Goal: Transaction & Acquisition: Download file/media

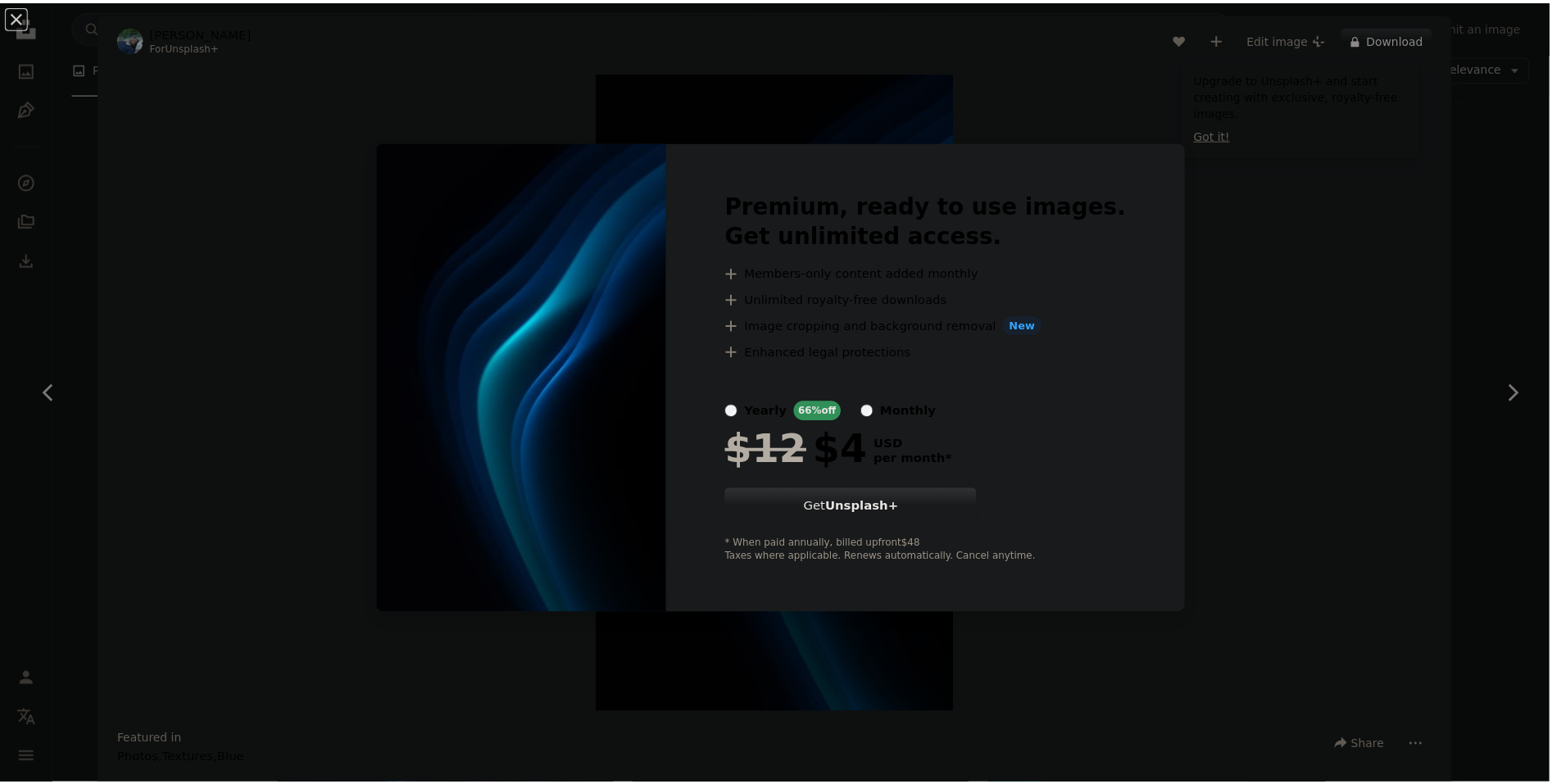
scroll to position [4178, 0]
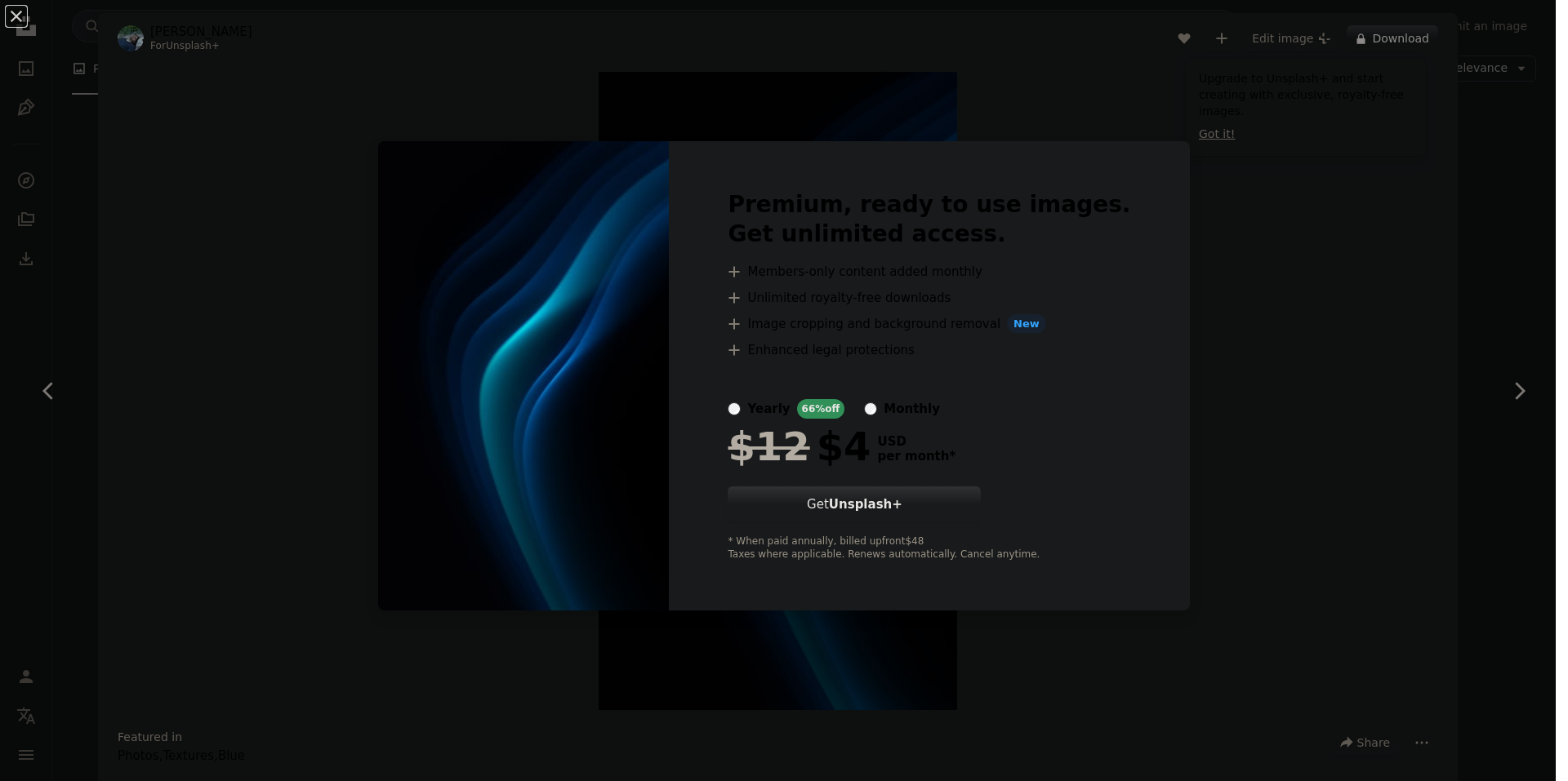
drag, startPoint x: 1374, startPoint y: 426, endPoint x: 350, endPoint y: 444, distance: 1024.2
click at [1361, 428] on div "An X shape Premium, ready to use images. Get unlimited access. A plus sign Memb…" at bounding box center [784, 390] width 1568 height 781
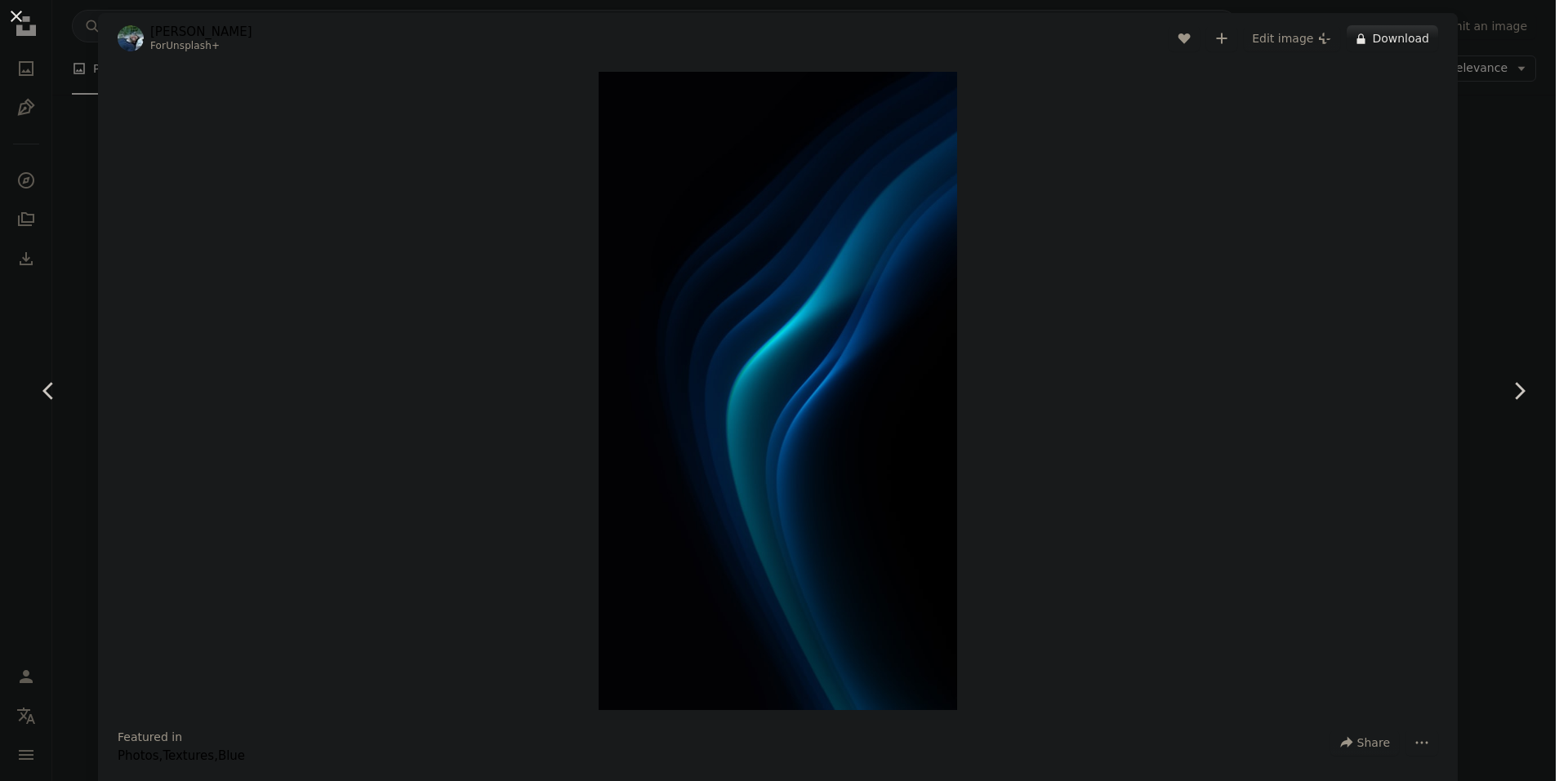
click at [10, 10] on button "An X shape" at bounding box center [16, 16] width 20 height 20
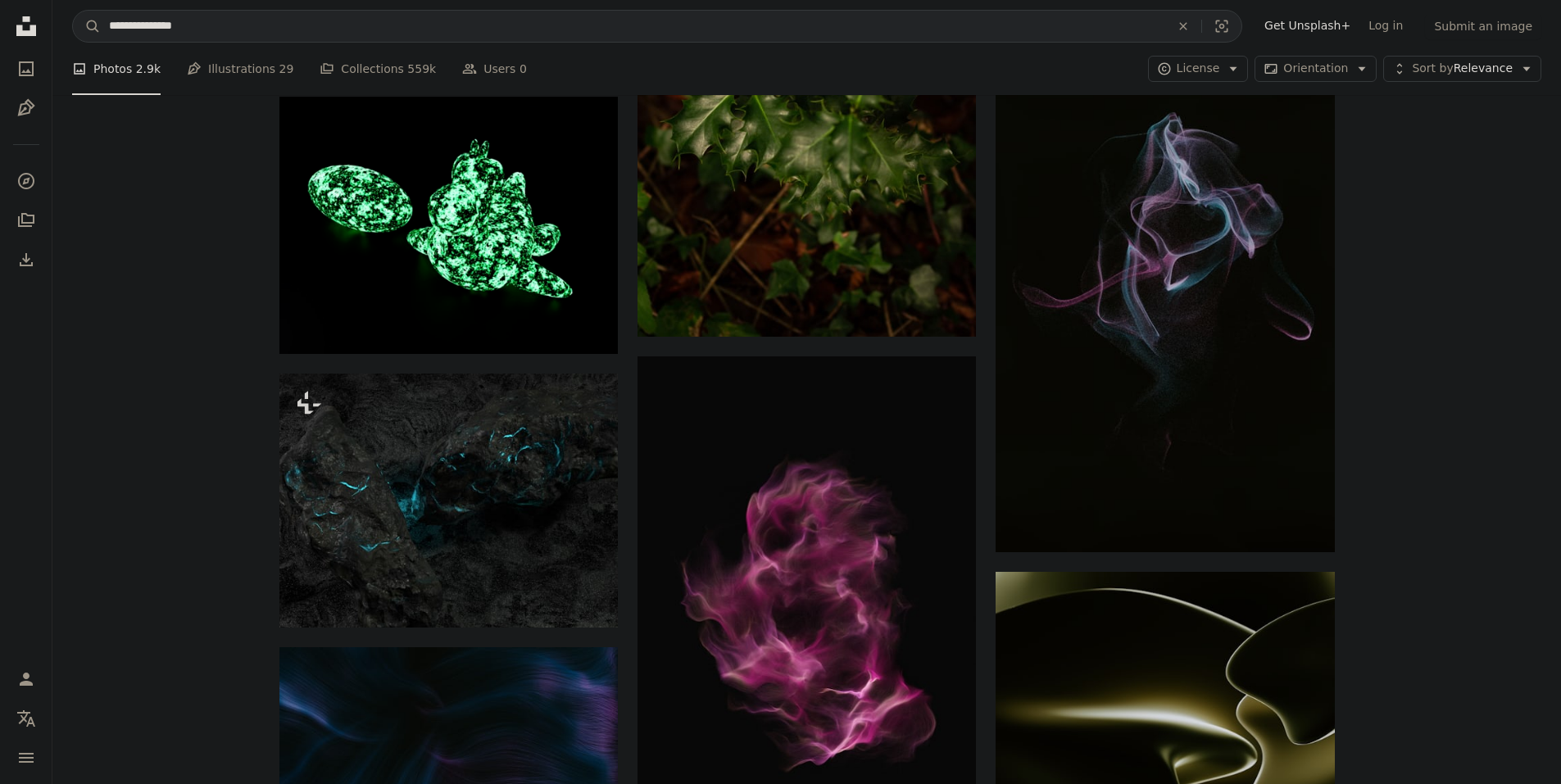
scroll to position [4097, 0]
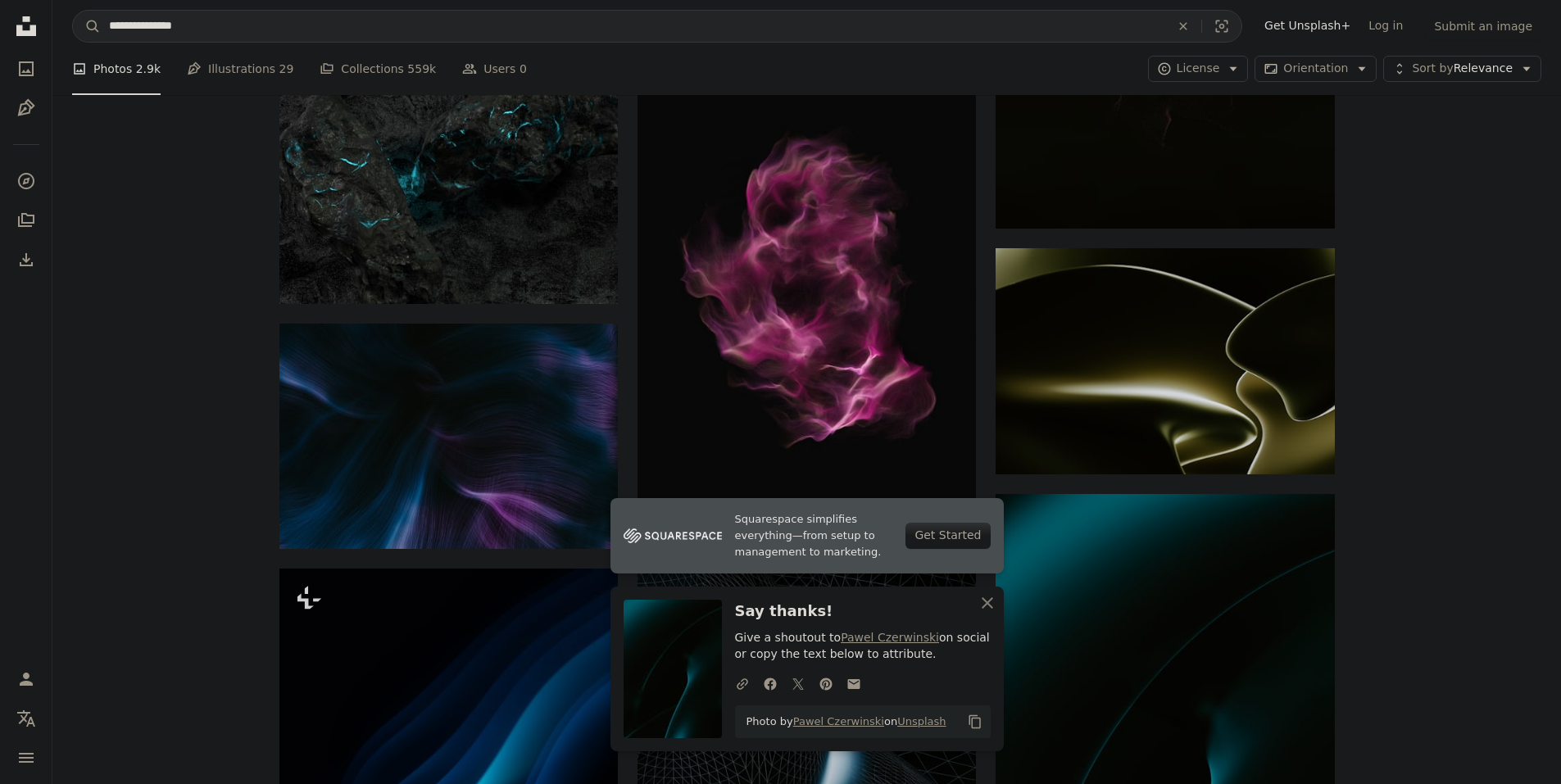
scroll to position [4670, 0]
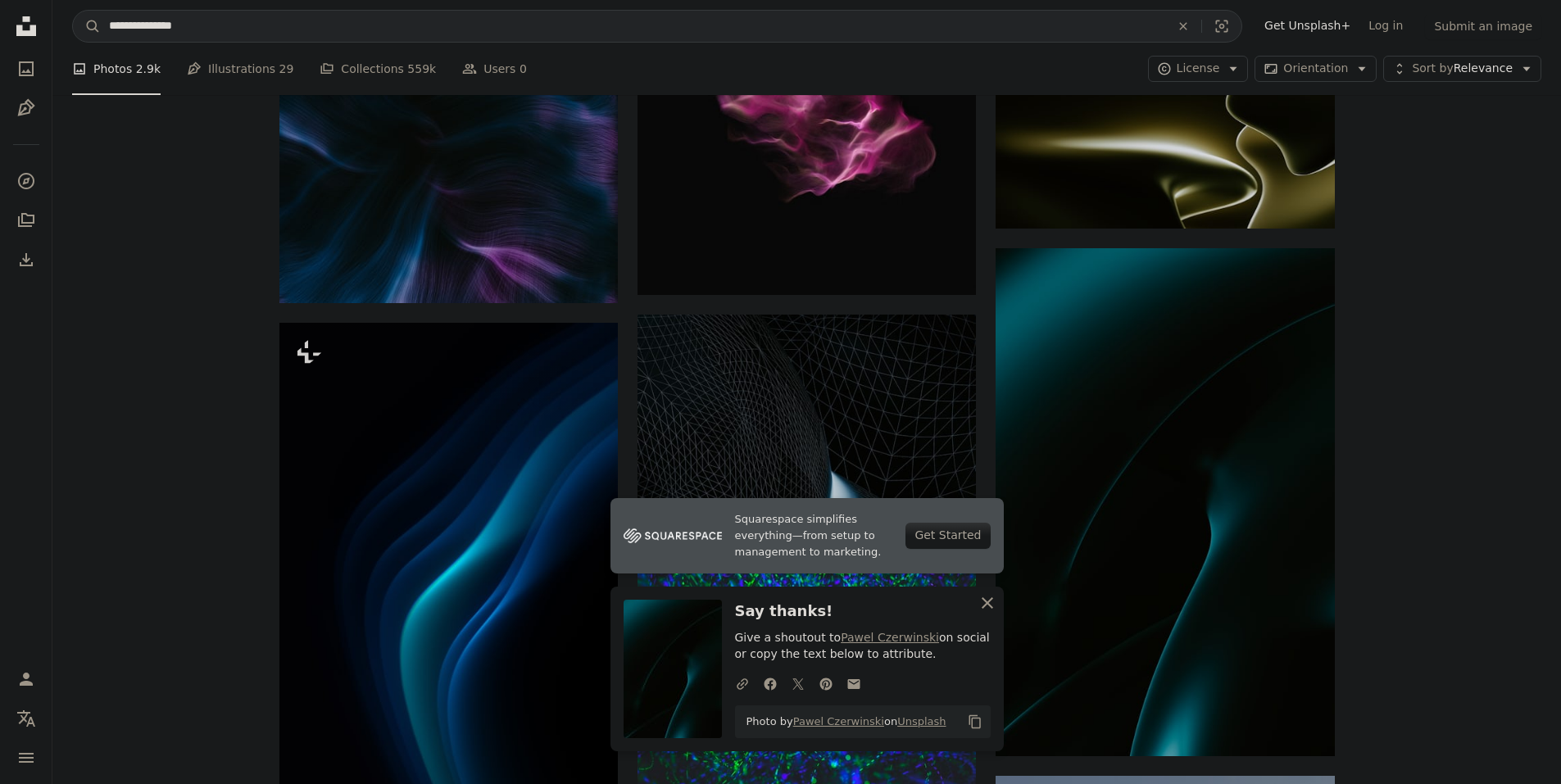
drag, startPoint x: 980, startPoint y: 609, endPoint x: 1033, endPoint y: 592, distance: 55.7
click at [980, 609] on icon "An X shape" at bounding box center [987, 602] width 20 height 20
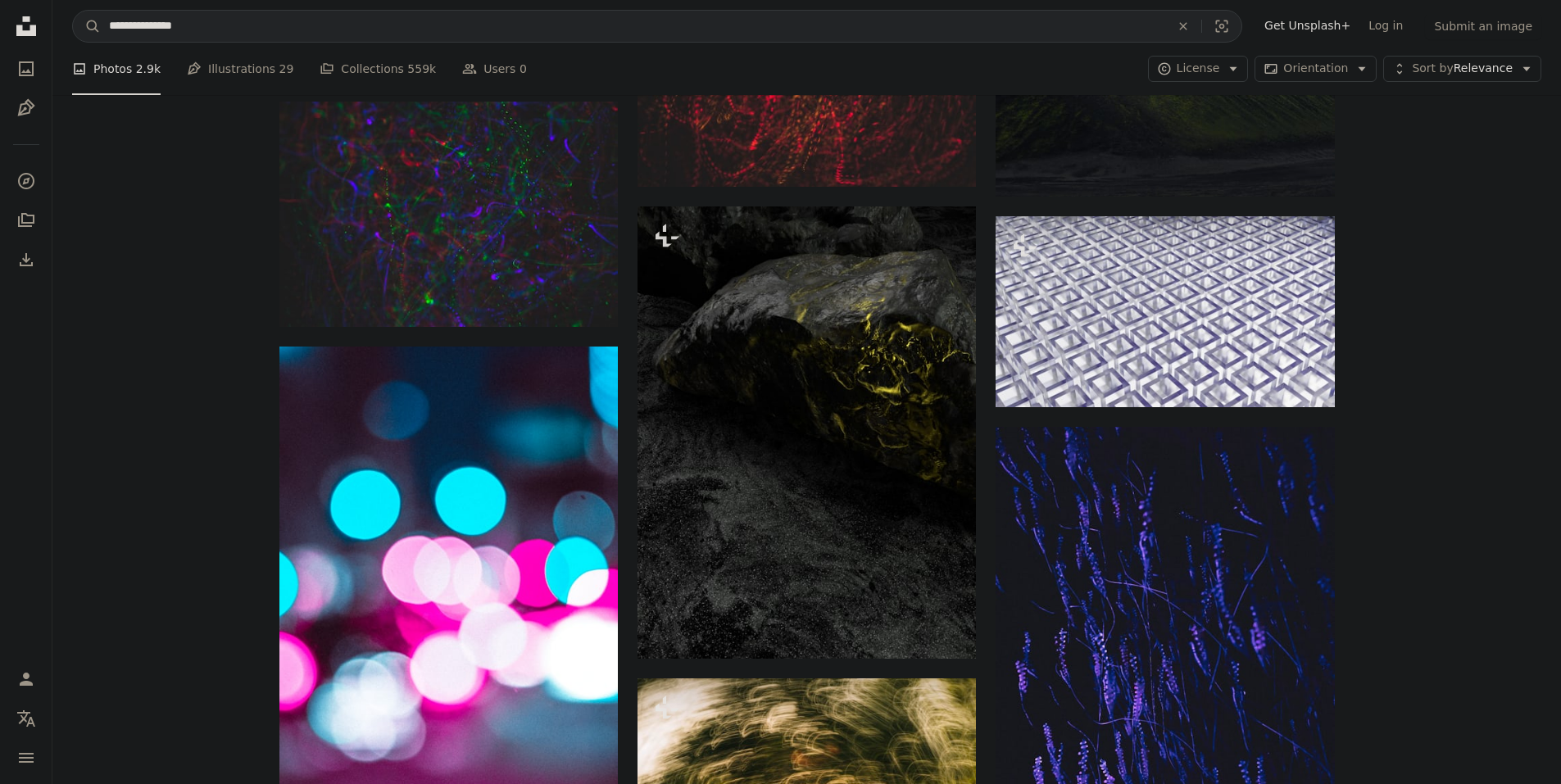
scroll to position [5898, 0]
